Goal: Find specific page/section: Find specific page/section

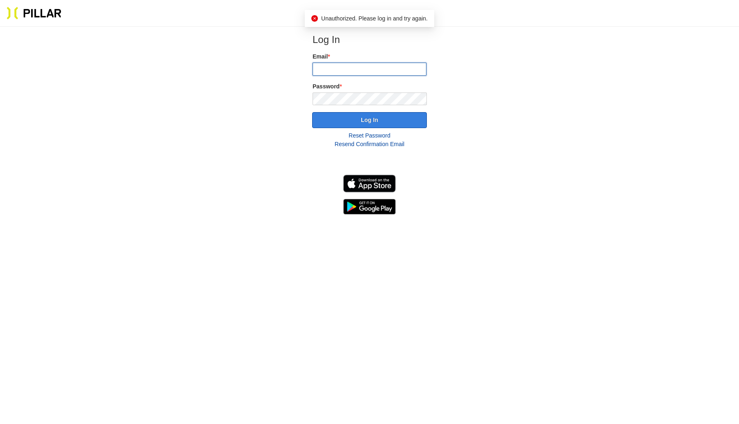
type input "[EMAIL_ADDRESS][DOMAIN_NAME]"
click at [368, 120] on button "Log In" at bounding box center [369, 120] width 115 height 16
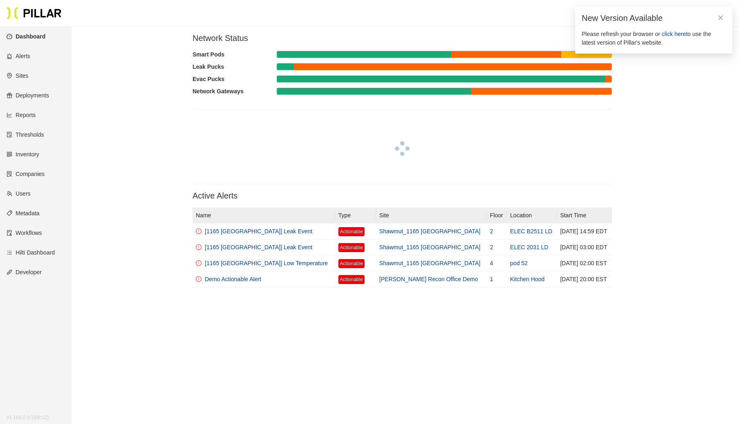
click at [21, 72] on link "Sites" at bounding box center [18, 75] width 22 height 7
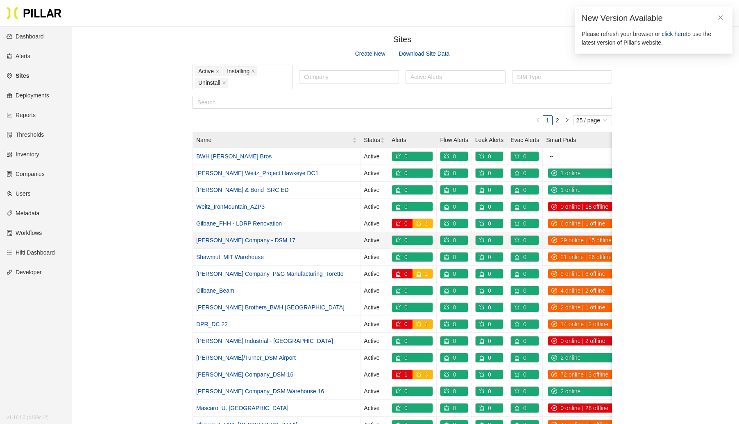
click at [230, 237] on link "[PERSON_NAME] Company - DSM 17" at bounding box center [245, 240] width 99 height 7
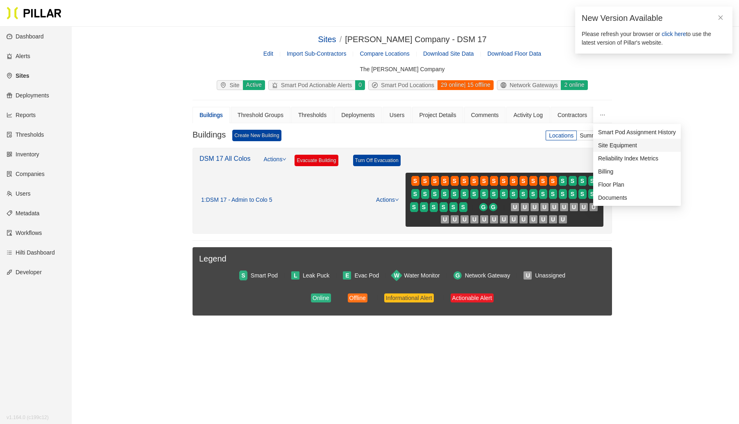
click at [612, 146] on span "Site Equipment" at bounding box center [617, 145] width 39 height 7
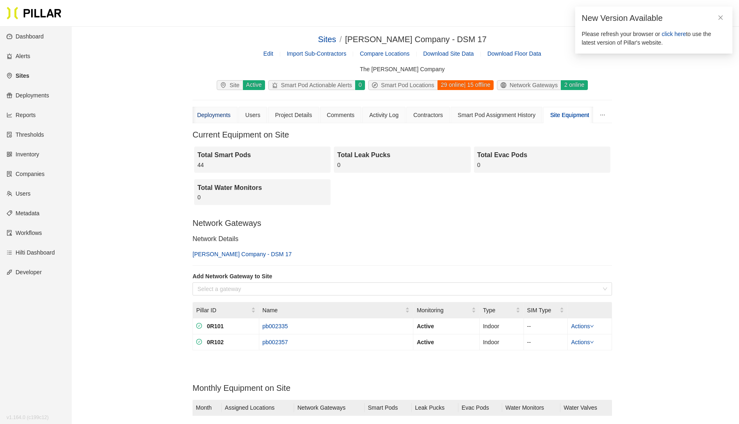
click at [218, 117] on div "Deployments" at bounding box center [214, 115] width 34 height 9
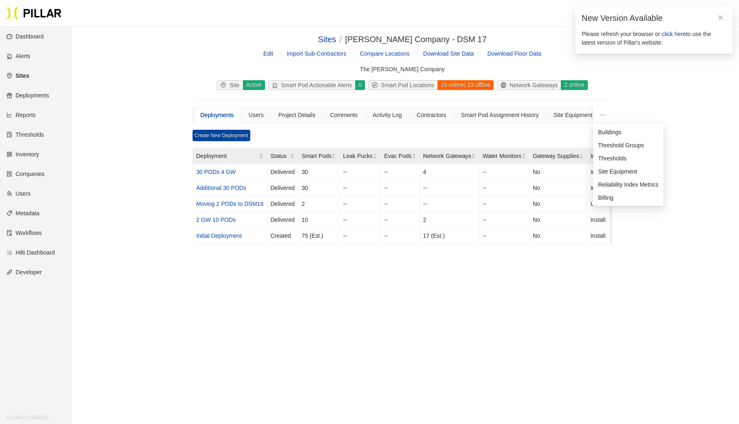
click at [602, 115] on icon "ellipsis" at bounding box center [602, 115] width 5 height 1
click at [575, 115] on div "Site Equipment" at bounding box center [572, 115] width 39 height 9
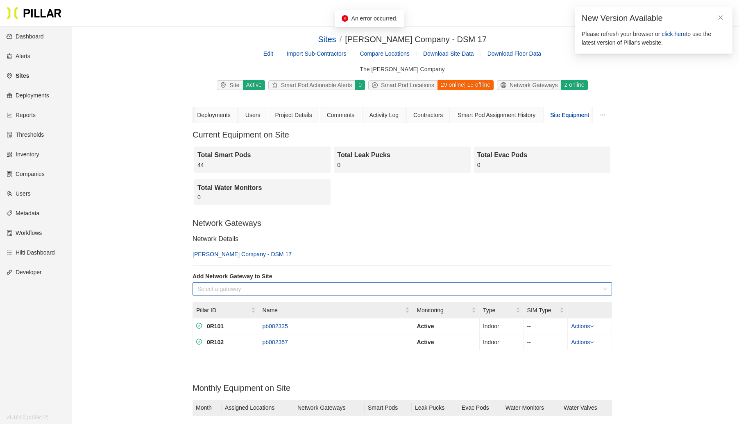
click at [310, 289] on input "search" at bounding box center [399, 289] width 404 height 12
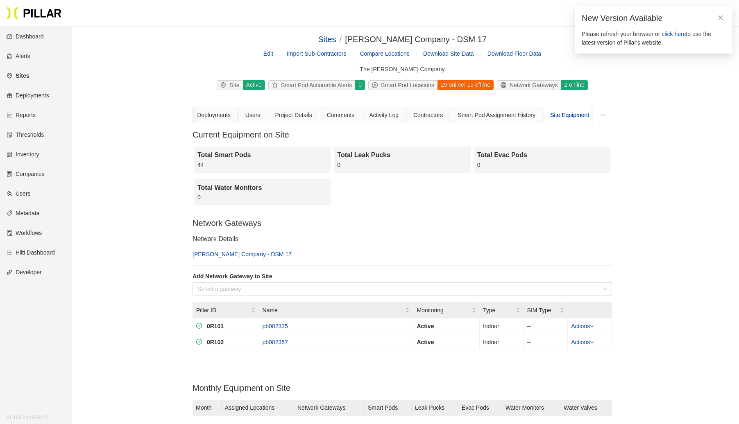
click at [404, 226] on h3 "Network Gateways" at bounding box center [402, 223] width 419 height 10
click at [219, 111] on div "Deployments" at bounding box center [217, 115] width 34 height 9
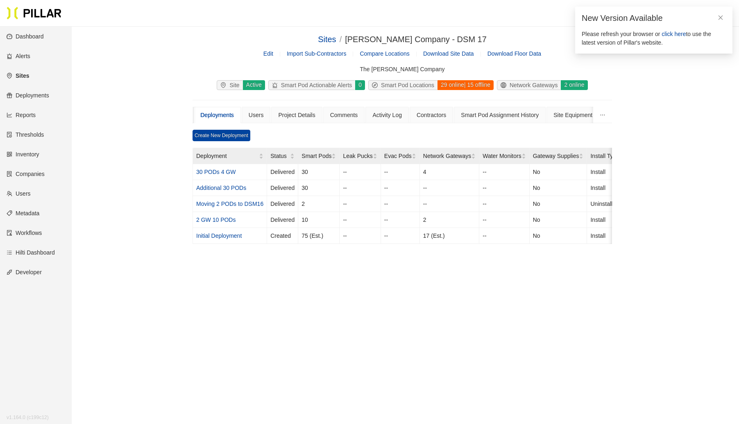
click at [26, 154] on link "Inventory" at bounding box center [23, 154] width 33 height 7
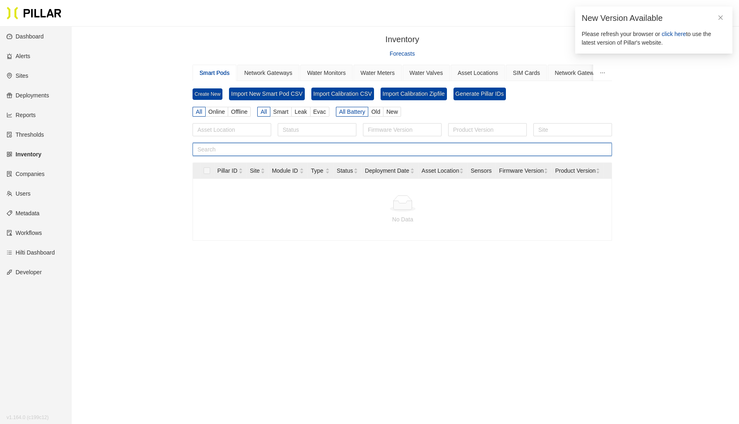
click at [265, 147] on input "text" at bounding box center [402, 149] width 419 height 13
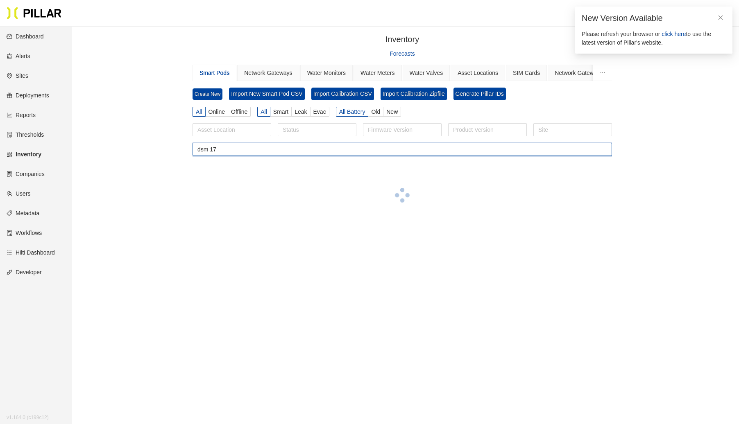
type input "dsm 17"
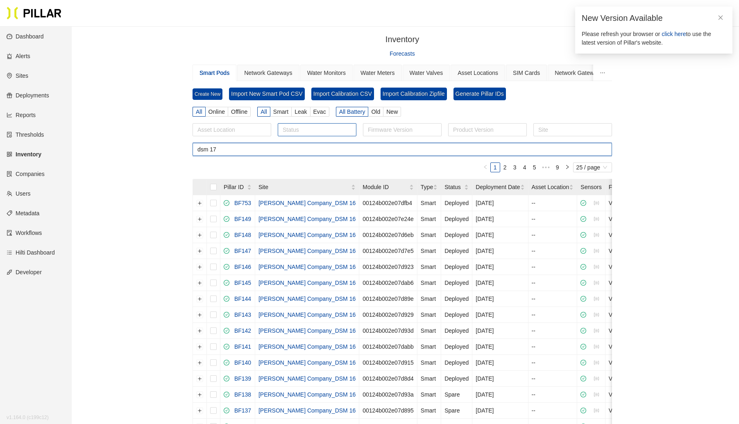
click at [322, 130] on div at bounding box center [317, 129] width 75 height 11
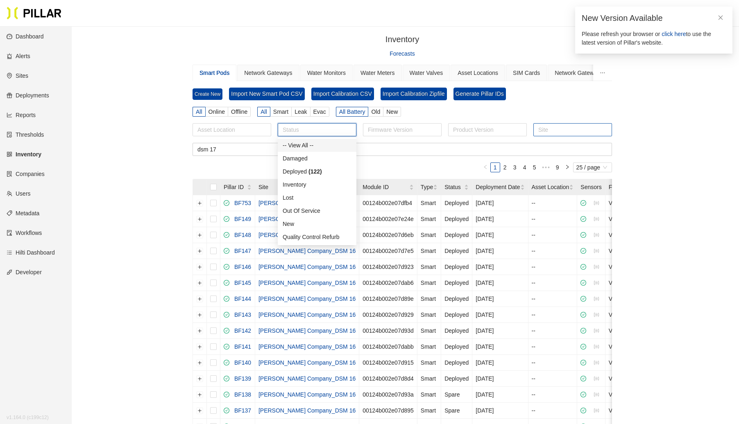
click at [550, 129] on div at bounding box center [572, 129] width 75 height 11
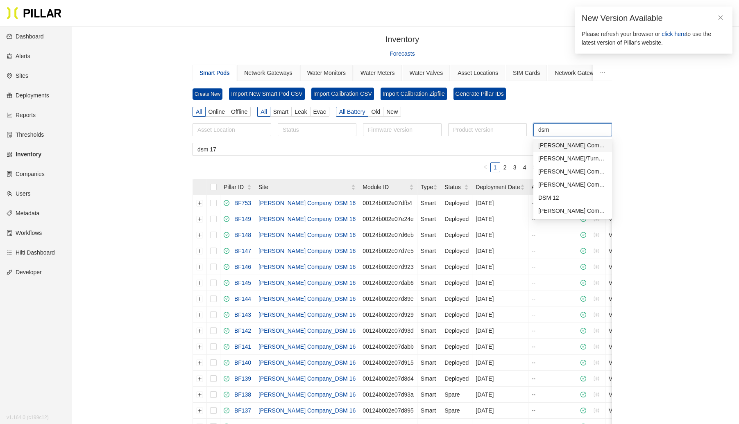
type input "dsm"
click at [567, 143] on div "[PERSON_NAME] Company - DSM 17" at bounding box center [572, 145] width 69 height 9
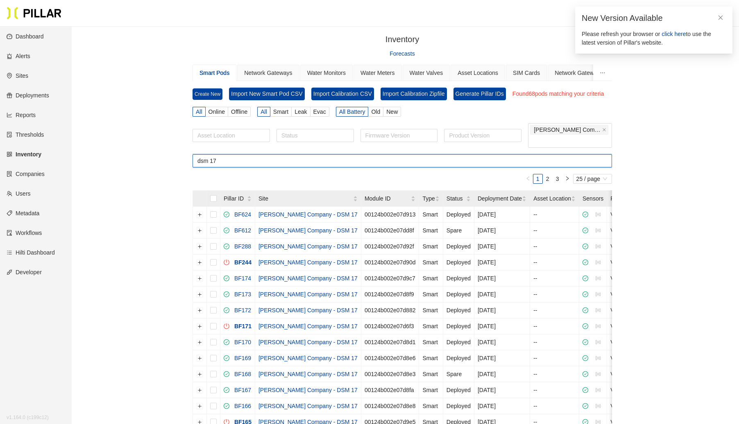
drag, startPoint x: 231, startPoint y: 157, endPoint x: 146, endPoint y: 157, distance: 85.2
click at [146, 157] on div "Inventory / Forecasts Smart Pods Network Gateways Water Monitors Water Meters W…" at bounding box center [402, 344] width 621 height 622
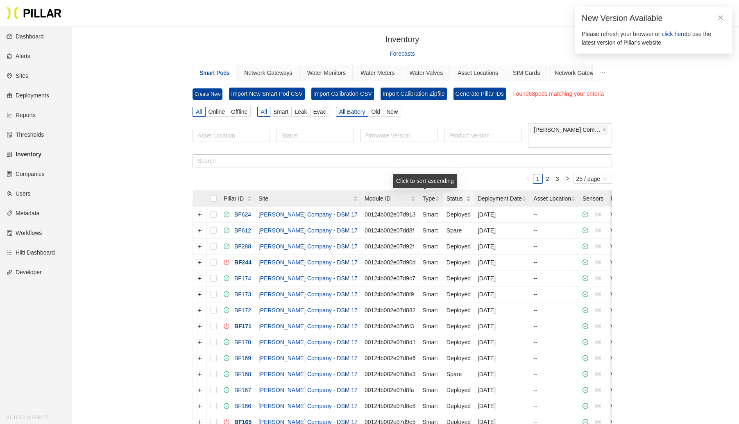
click at [446, 198] on div "Status" at bounding box center [458, 198] width 24 height 9
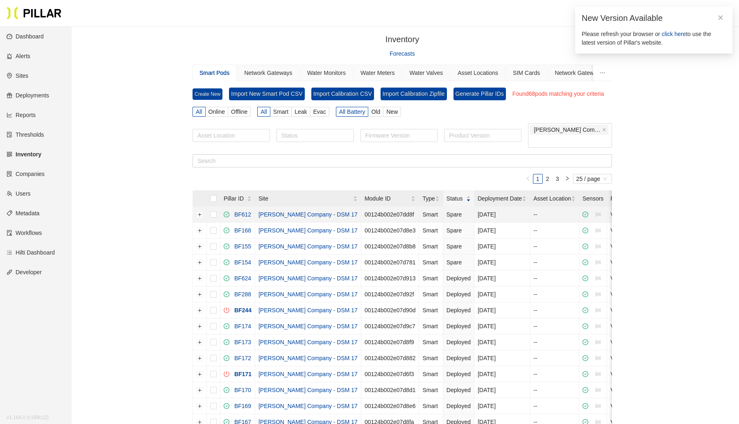
click at [297, 214] on link "[PERSON_NAME] Company - DSM 17" at bounding box center [307, 214] width 99 height 7
click at [301, 134] on div at bounding box center [315, 135] width 73 height 11
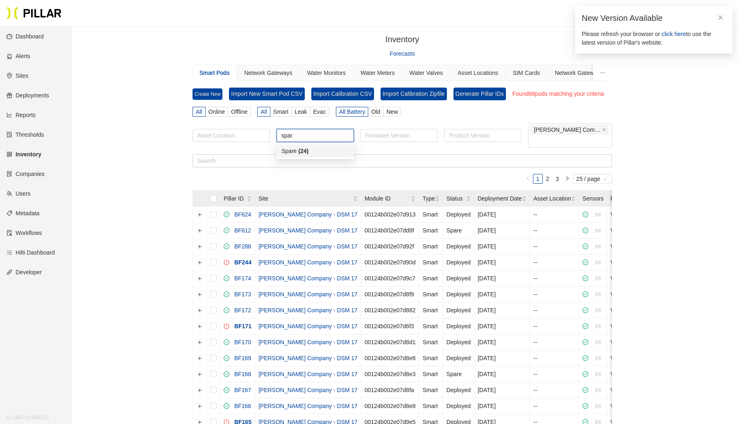
type input "spare"
click at [297, 150] on div "Spare ( 24 )" at bounding box center [304, 151] width 46 height 9
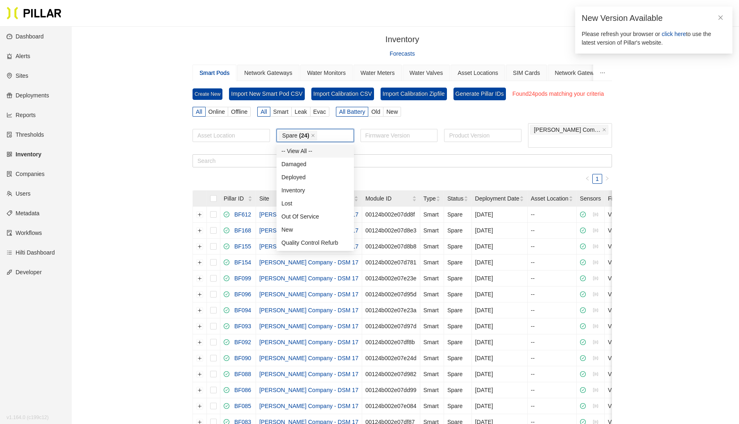
click at [140, 165] on div "Inventory / Forecasts Smart Pods Network Gateways Water Monitors Water Meters W…" at bounding box center [402, 336] width 621 height 606
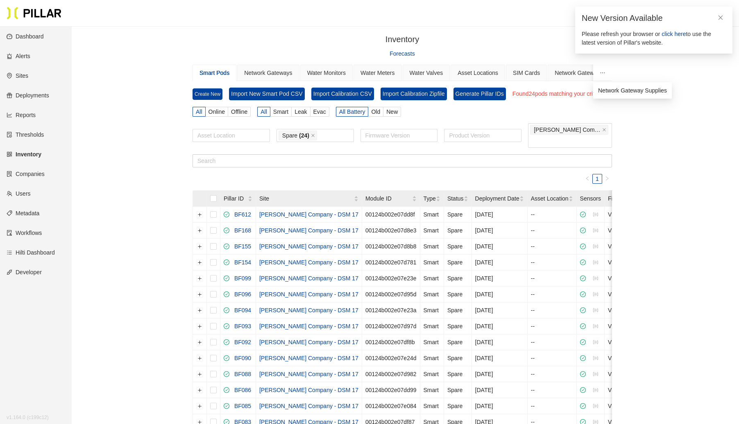
click at [605, 72] on icon "ellipsis" at bounding box center [603, 73] width 6 height 6
click at [24, 73] on link "Sites" at bounding box center [18, 75] width 22 height 7
